Goal: Check status: Check status

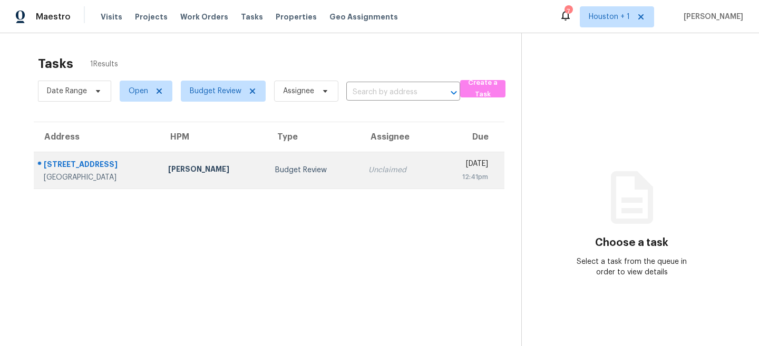
click at [202, 180] on td "[PERSON_NAME]" at bounding box center [213, 170] width 107 height 37
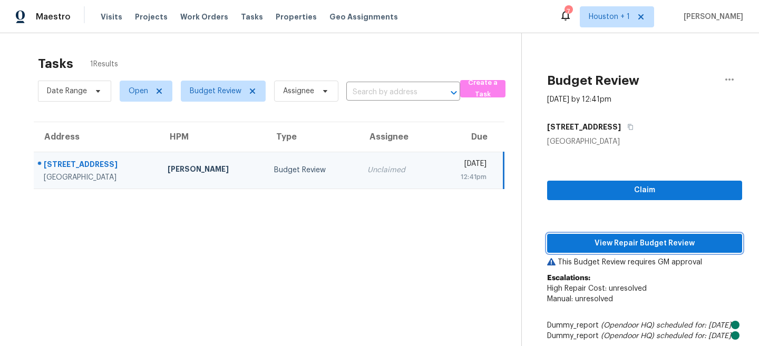
click at [630, 253] on button "View Repair Budget Review" at bounding box center [644, 244] width 195 height 20
